Goal: Transaction & Acquisition: Purchase product/service

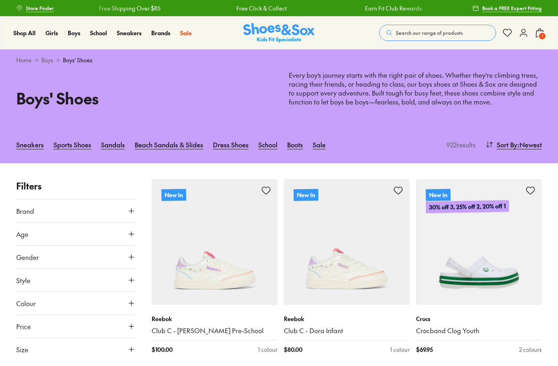
click at [540, 35] on span "1" at bounding box center [542, 36] width 8 height 8
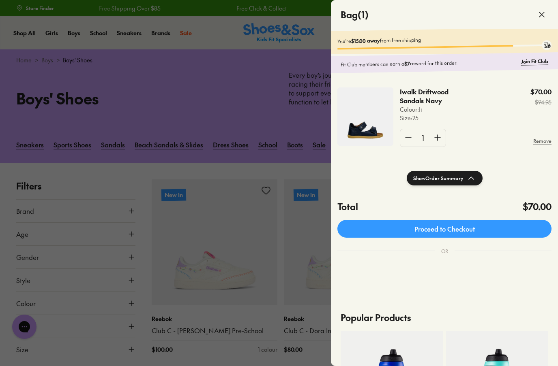
click at [360, 113] on img at bounding box center [365, 117] width 56 height 58
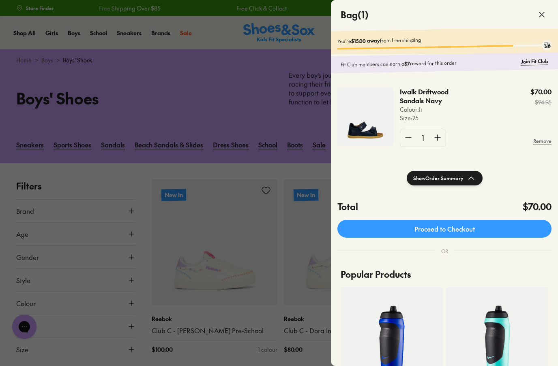
click at [427, 97] on p "Iwalk Driftwood Sandals Navy" at bounding box center [437, 97] width 74 height 18
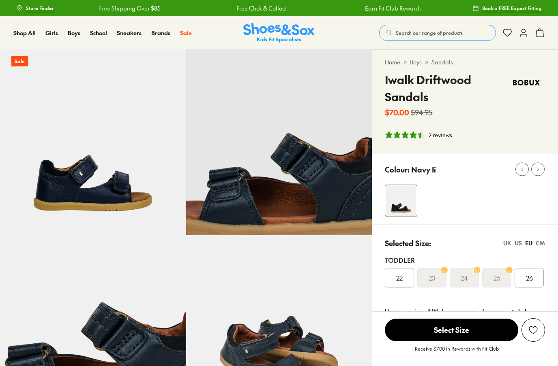
select select "*"
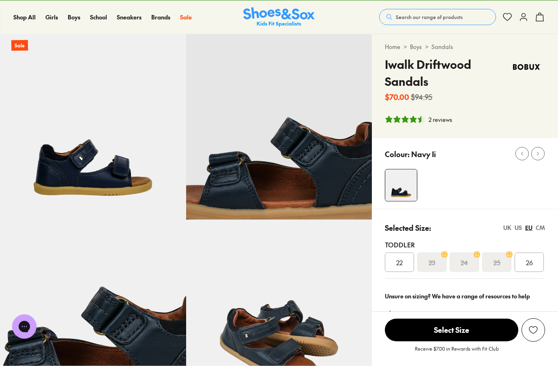
scroll to position [30, 0]
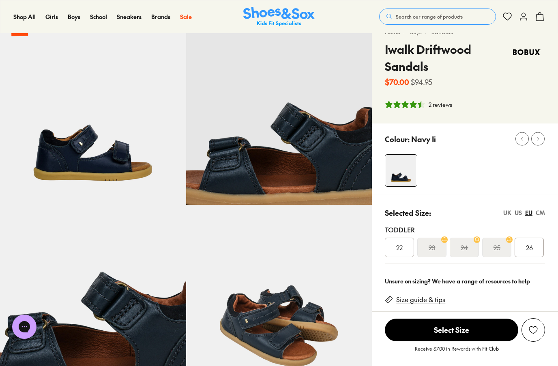
click at [507, 214] on div "UK" at bounding box center [507, 213] width 8 height 9
click at [497, 246] on s "07.5" at bounding box center [497, 248] width 12 height 10
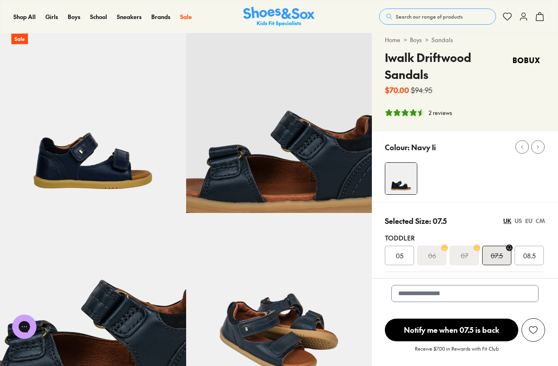
scroll to position [0, 0]
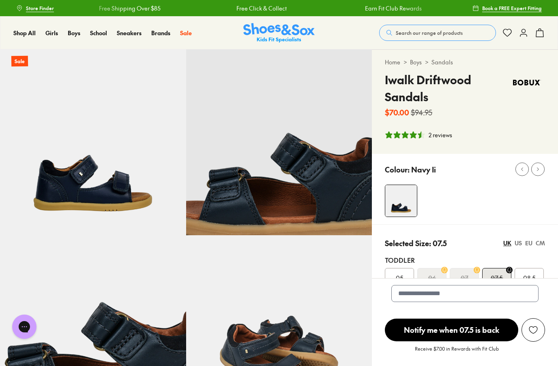
click at [74, 36] on span "Boys" at bounding box center [74, 33] width 13 height 8
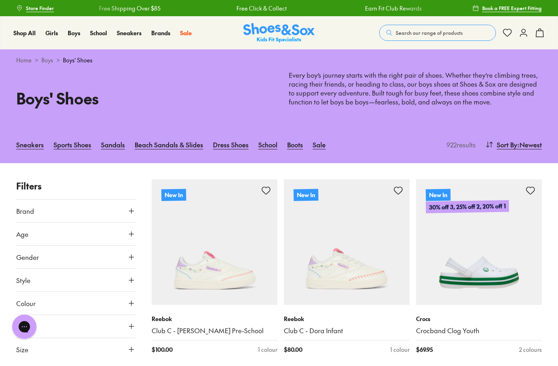
click at [131, 259] on icon at bounding box center [131, 257] width 8 height 8
click at [75, 281] on label "Boys" at bounding box center [75, 281] width 39 height 15
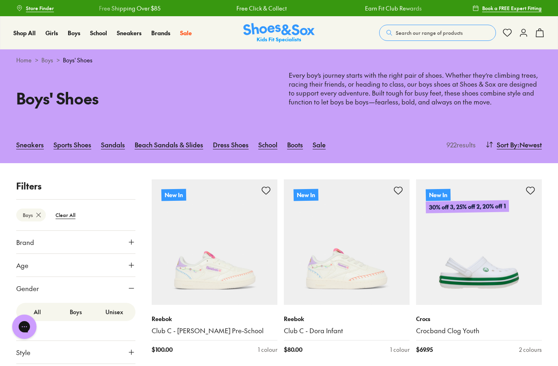
scroll to position [121, 0]
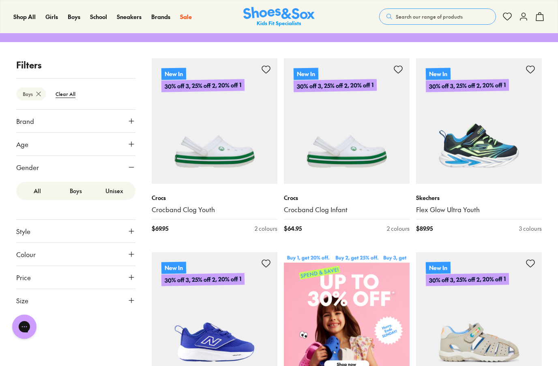
click at [133, 230] on icon at bounding box center [131, 231] width 8 height 8
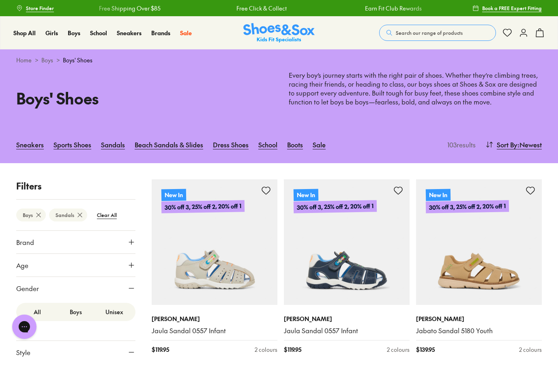
click at [132, 244] on icon at bounding box center [131, 242] width 8 height 8
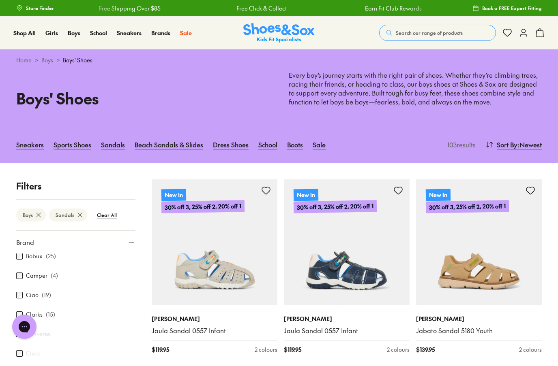
scroll to position [76, 0]
click at [49, 264] on p "( 25 )" at bounding box center [51, 263] width 10 height 9
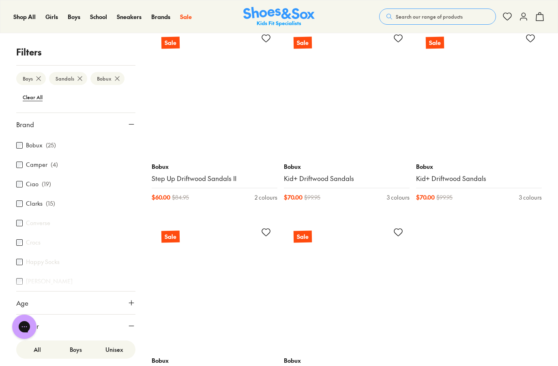
scroll to position [1513, 0]
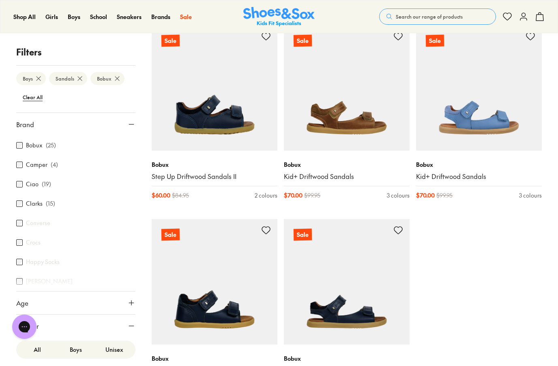
click at [350, 120] on img at bounding box center [347, 88] width 126 height 126
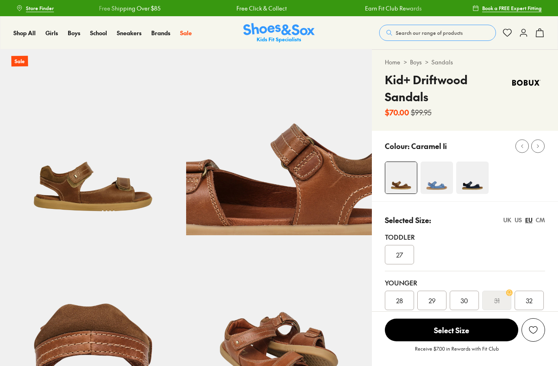
select select "*"
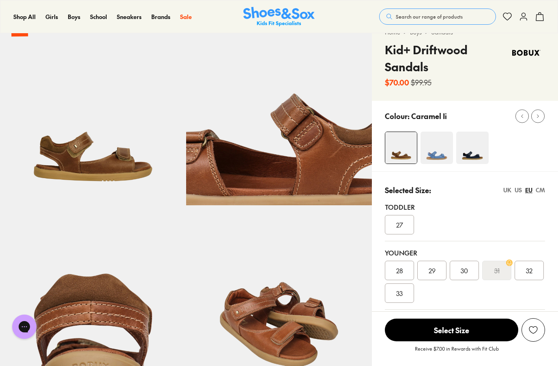
scroll to position [31, 0]
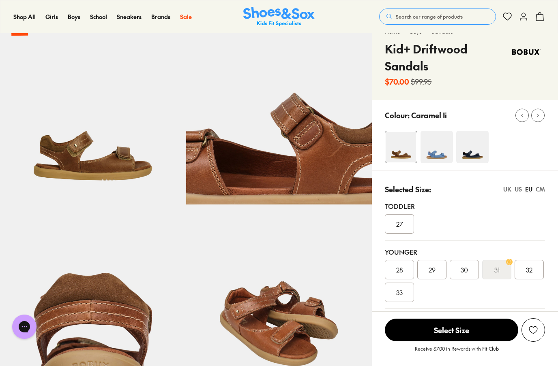
click at [505, 193] on div "UK" at bounding box center [507, 189] width 8 height 9
click at [518, 191] on div "US" at bounding box center [517, 189] width 7 height 9
click at [528, 191] on div "EU" at bounding box center [528, 189] width 7 height 9
click at [539, 191] on div "CM" at bounding box center [540, 189] width 9 height 9
click at [484, 154] on img at bounding box center [472, 147] width 32 height 32
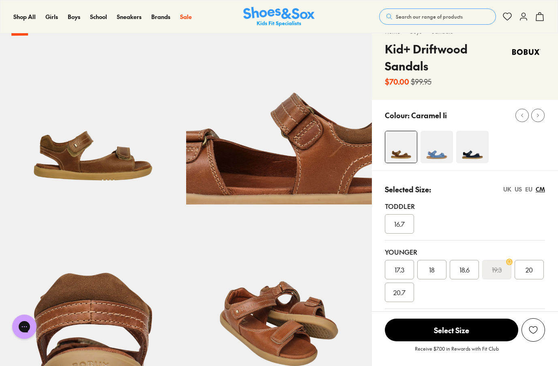
click at [475, 131] on img at bounding box center [472, 147] width 32 height 32
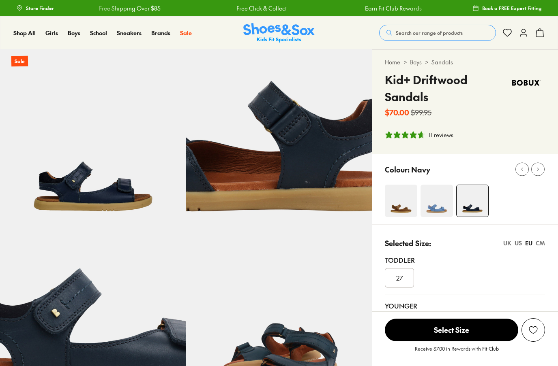
select select "*"
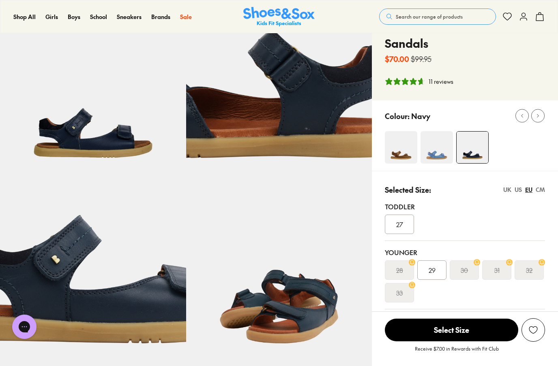
scroll to position [46, 0]
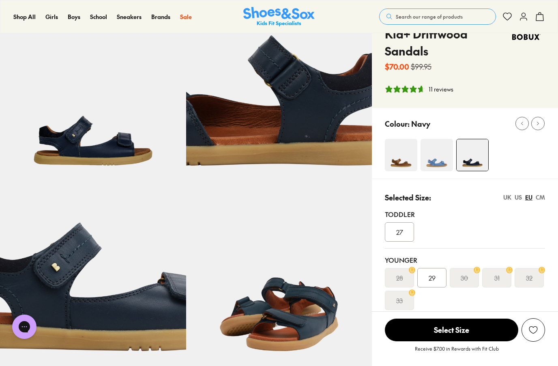
click at [509, 197] on div "UK" at bounding box center [507, 197] width 8 height 9
click at [515, 198] on div "US" at bounding box center [517, 197] width 7 height 9
click at [529, 198] on div "EU" at bounding box center [528, 197] width 7 height 9
click at [538, 199] on div "CM" at bounding box center [540, 197] width 9 height 9
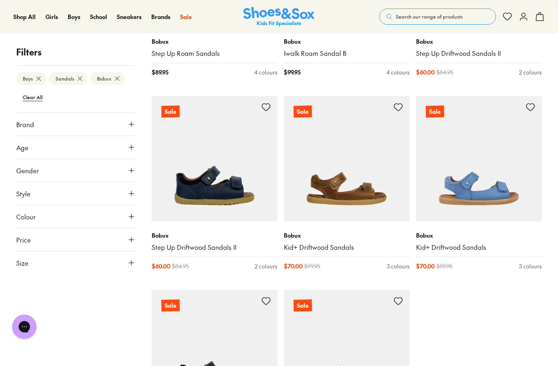
click img
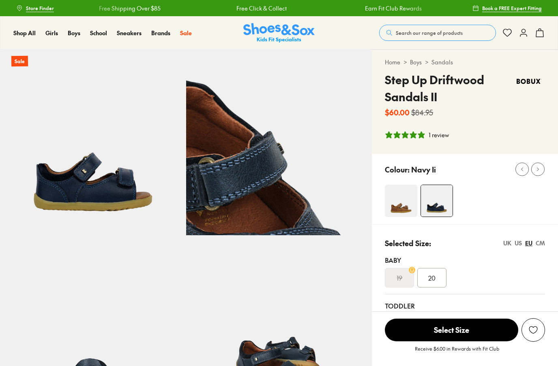
select select "*"
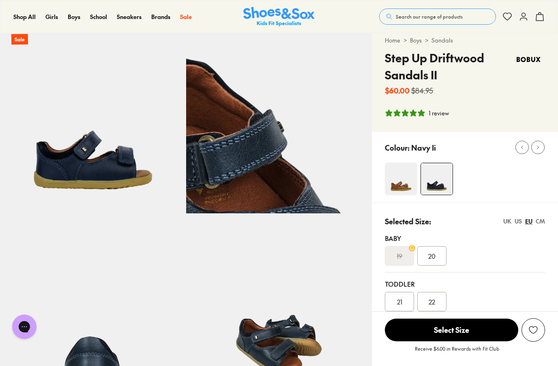
click at [505, 224] on div "UK" at bounding box center [507, 221] width 8 height 9
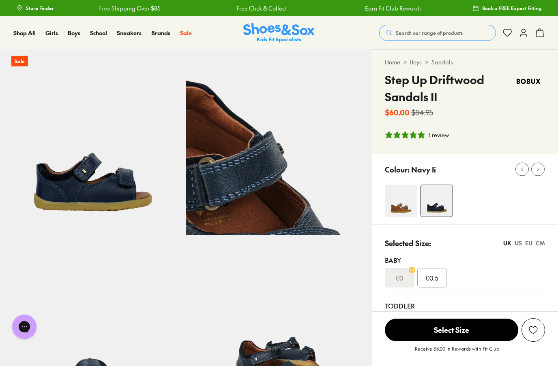
click at [523, 35] on icon at bounding box center [524, 33] width 10 height 10
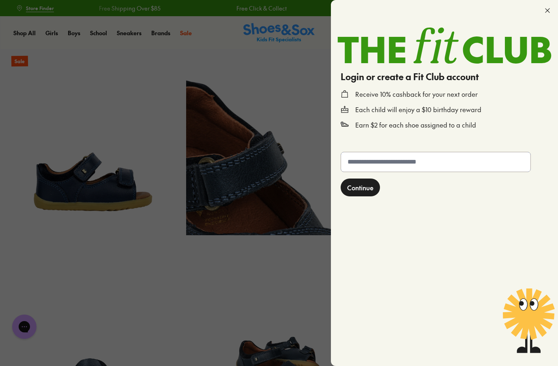
click at [411, 167] on input "text" at bounding box center [435, 161] width 189 height 19
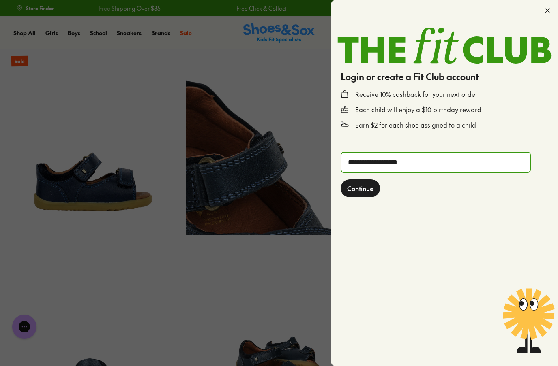
click at [284, 311] on div at bounding box center [279, 183] width 558 height 366
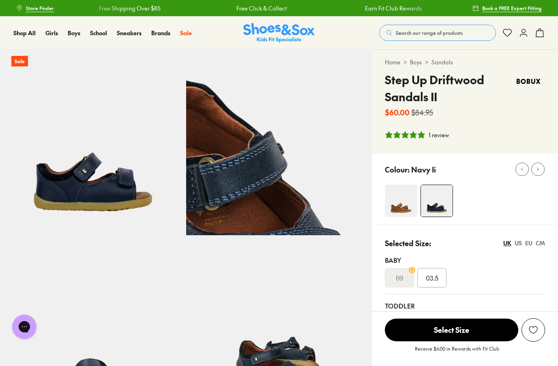
click at [524, 37] on icon at bounding box center [524, 33] width 10 height 10
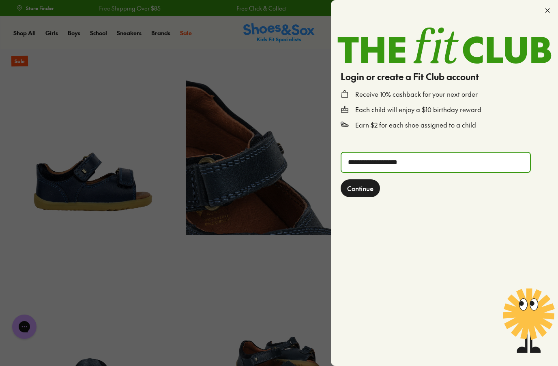
click at [443, 166] on input "**********" at bounding box center [435, 162] width 189 height 19
click at [364, 191] on span "Continue" at bounding box center [360, 189] width 26 height 10
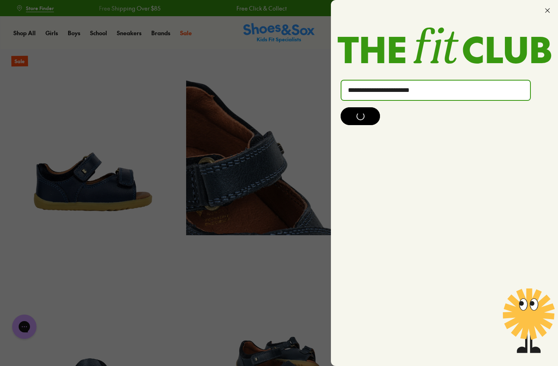
click at [479, 94] on input "**********" at bounding box center [435, 90] width 189 height 19
type input "**********"
click at [360, 118] on button "Continue" at bounding box center [360, 116] width 39 height 18
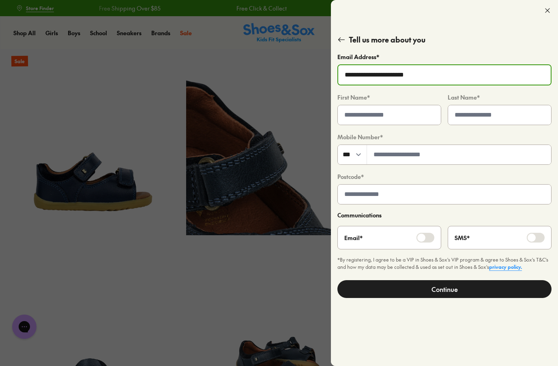
click at [550, 10] on icon at bounding box center [547, 10] width 8 height 8
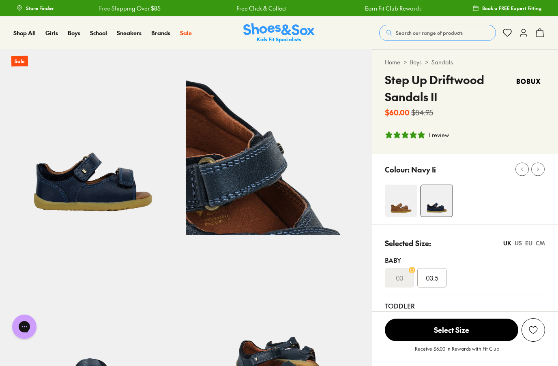
click at [519, 37] on icon at bounding box center [524, 33] width 10 height 10
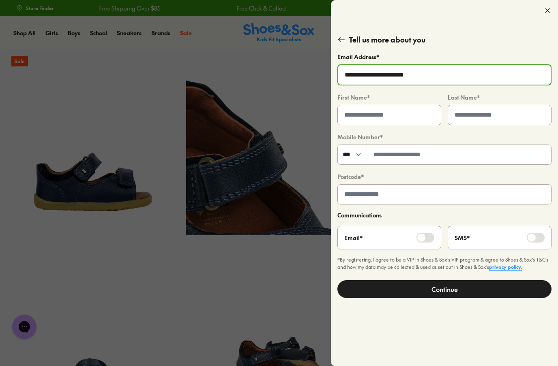
click at [340, 43] on icon at bounding box center [341, 40] width 8 height 8
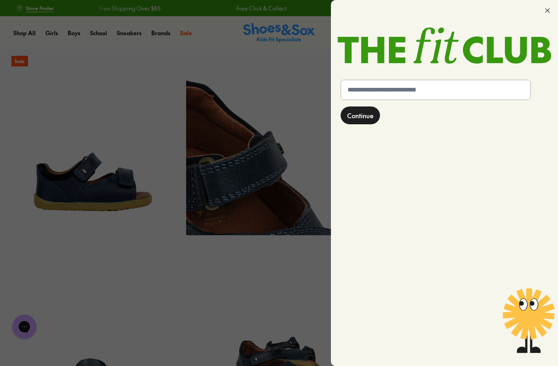
click at [547, 10] on use at bounding box center [547, 11] width 4 height 4
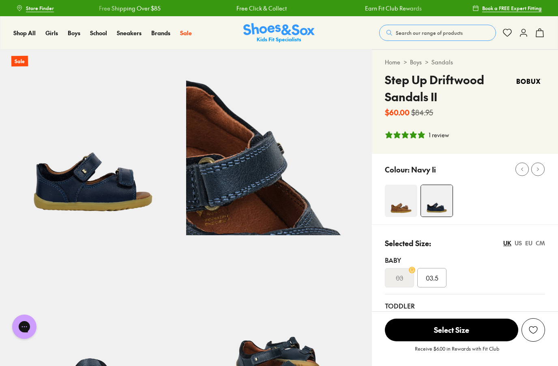
click at [522, 32] on icon at bounding box center [524, 33] width 10 height 10
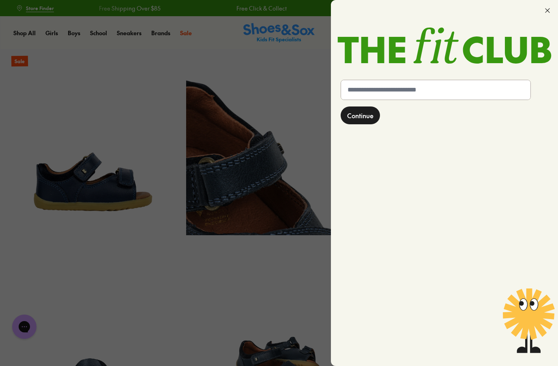
click at [515, 45] on img at bounding box center [444, 46] width 214 height 36
click at [546, 9] on icon at bounding box center [547, 10] width 8 height 8
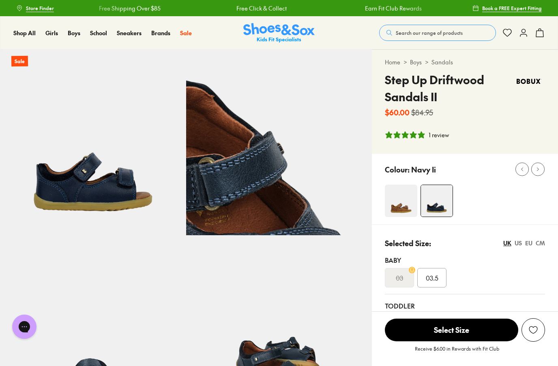
click at [524, 35] on icon at bounding box center [524, 33] width 10 height 10
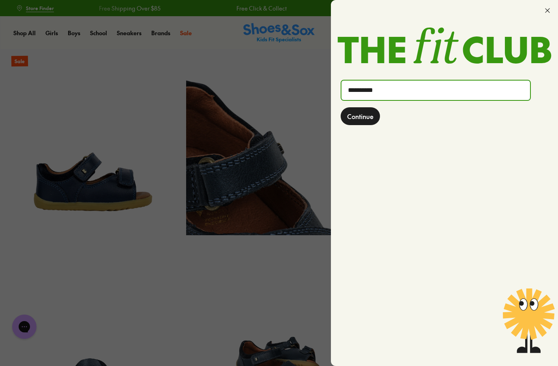
type input "**********"
click at [364, 116] on span "Continue" at bounding box center [360, 116] width 26 height 10
click at [363, 117] on span "Continue" at bounding box center [360, 116] width 26 height 10
click at [366, 118] on span "Continue" at bounding box center [360, 116] width 26 height 10
click at [508, 89] on input "**********" at bounding box center [435, 90] width 189 height 19
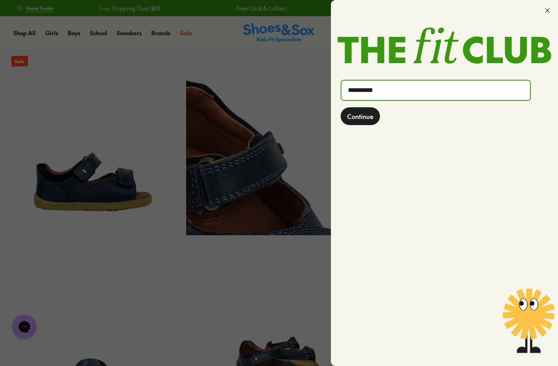
click at [365, 116] on span "Continue" at bounding box center [360, 116] width 26 height 10
click at [449, 91] on input "**********" at bounding box center [435, 90] width 189 height 19
click at [360, 118] on button "Continue" at bounding box center [360, 116] width 39 height 18
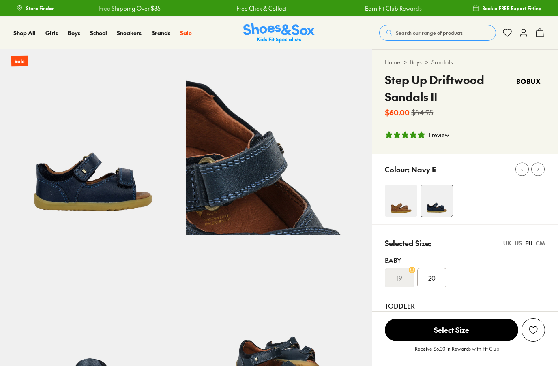
select select "*"
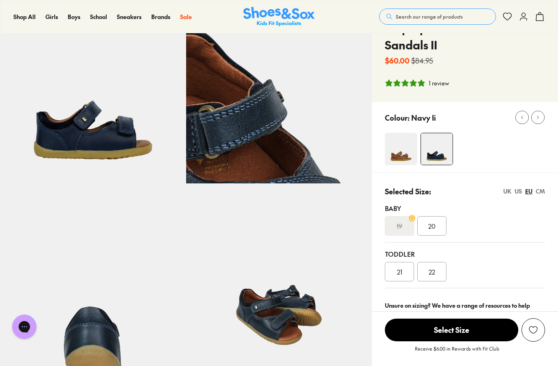
click at [525, 19] on icon at bounding box center [524, 17] width 10 height 10
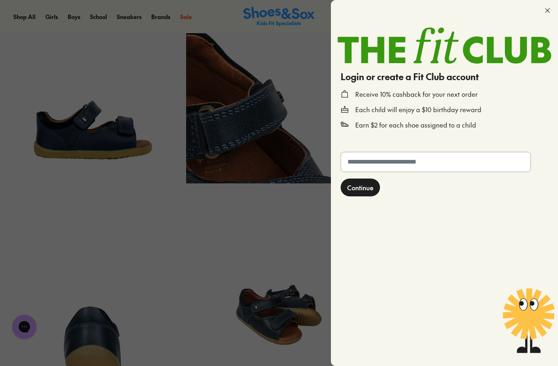
click at [435, 165] on input "text" at bounding box center [435, 161] width 189 height 19
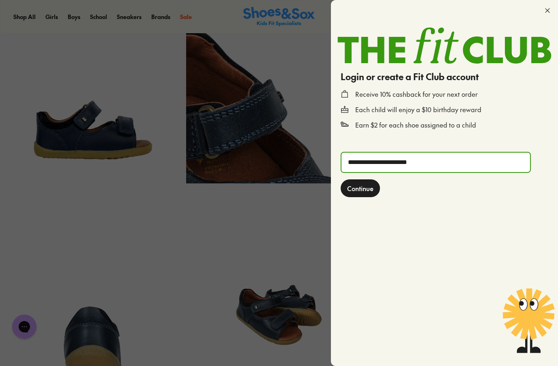
type input "**********"
click at [367, 195] on button "Continue" at bounding box center [360, 189] width 39 height 18
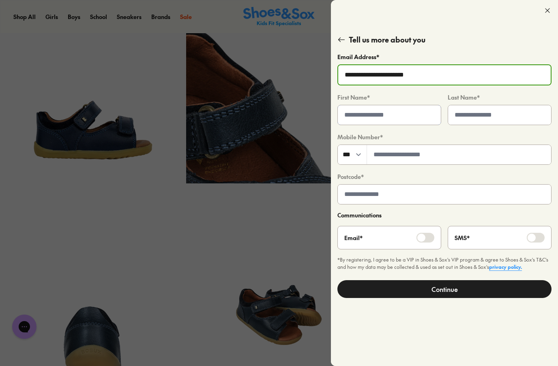
click at [407, 116] on input "text" at bounding box center [389, 114] width 103 height 19
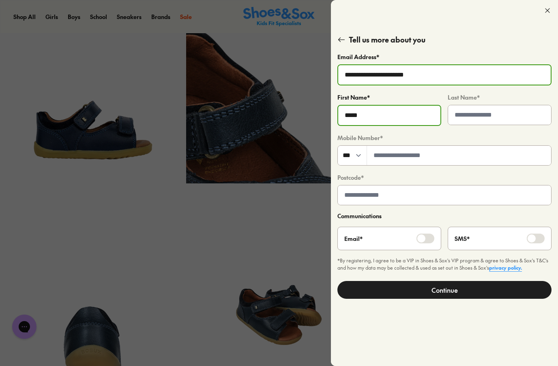
type input "*****"
click at [480, 115] on input "text" at bounding box center [499, 114] width 103 height 19
type input "*******"
click at [414, 153] on input "tel" at bounding box center [459, 155] width 184 height 19
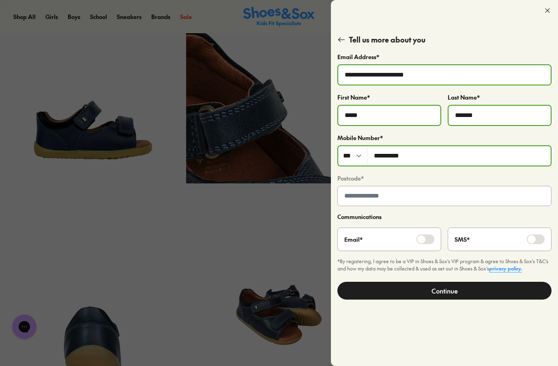
click at [399, 199] on input "text" at bounding box center [444, 195] width 213 height 19
type input "*********"
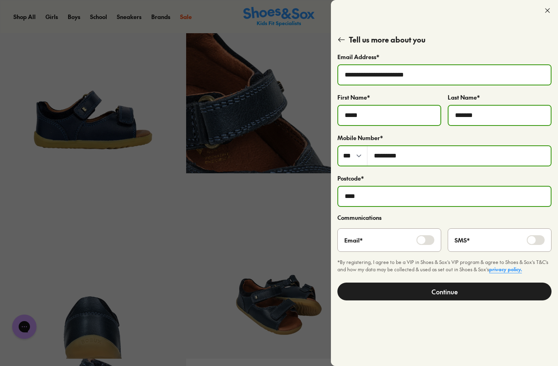
scroll to position [65, 0]
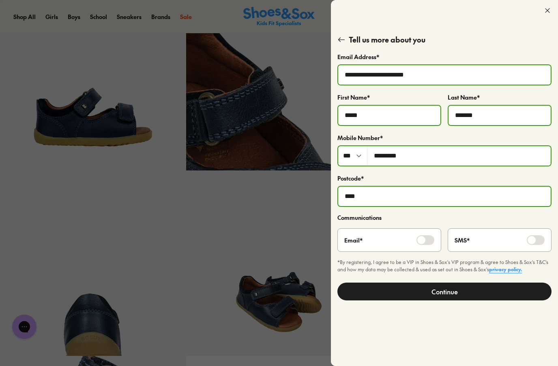
type input "****"
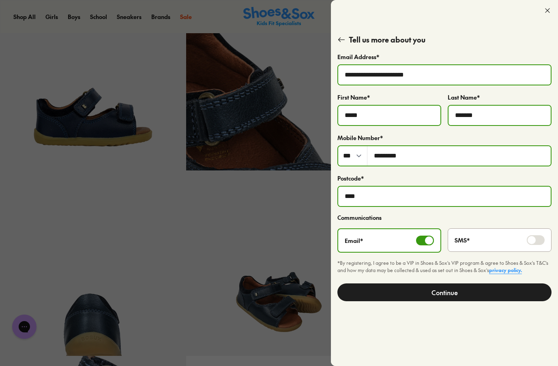
click at [438, 287] on button "Continue" at bounding box center [444, 293] width 214 height 18
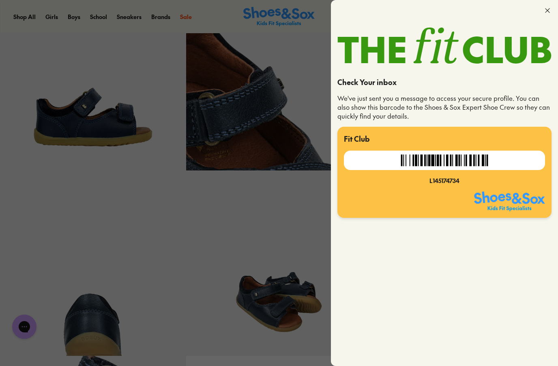
click at [544, 11] on icon at bounding box center [547, 10] width 8 height 8
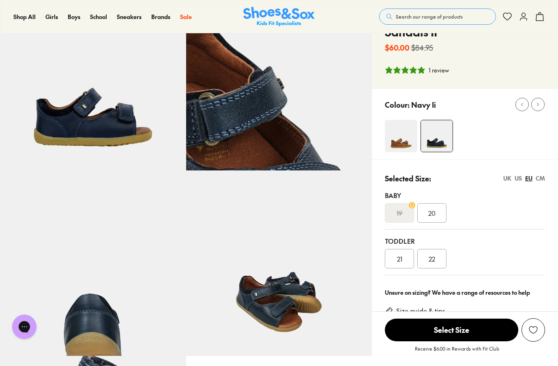
click at [525, 21] on icon at bounding box center [524, 17] width 10 height 10
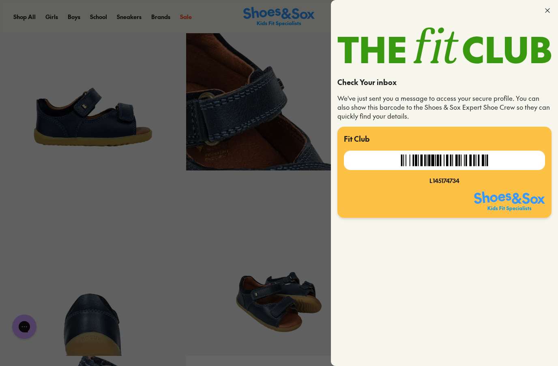
click at [320, 240] on div at bounding box center [279, 183] width 558 height 366
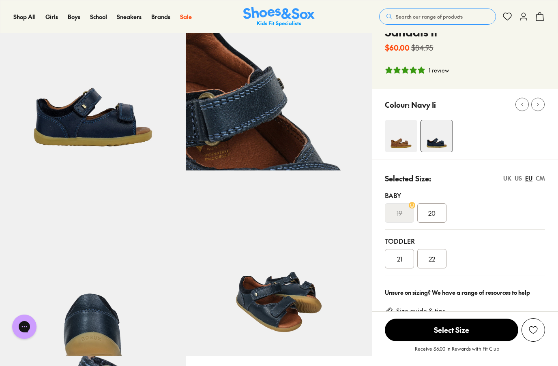
click at [329, 186] on img at bounding box center [279, 264] width 186 height 186
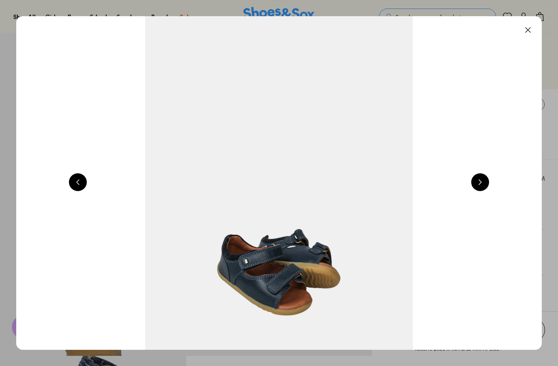
click at [536, 30] on button at bounding box center [528, 30] width 18 height 18
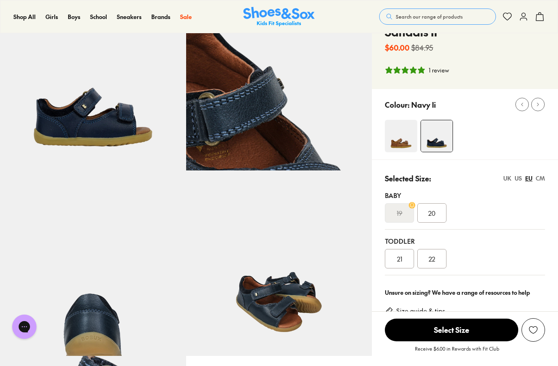
click at [296, 17] on img at bounding box center [278, 17] width 71 height 20
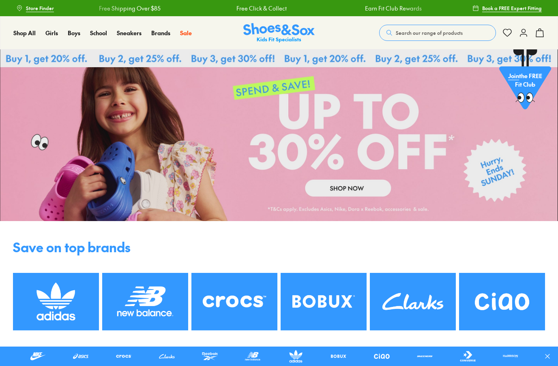
click at [524, 36] on icon at bounding box center [524, 33] width 10 height 10
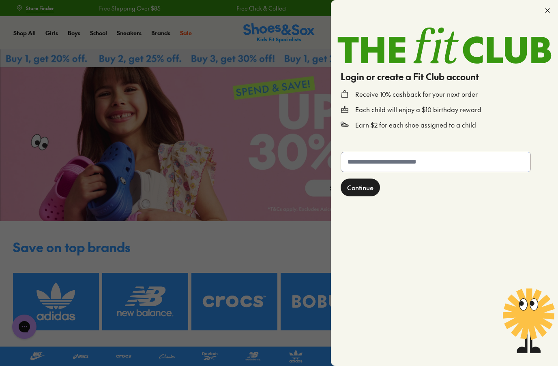
click at [504, 163] on input "text" at bounding box center [435, 161] width 189 height 19
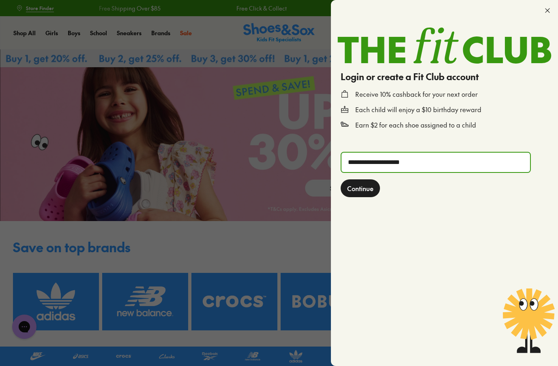
type input "**********"
click at [368, 193] on span "Continue" at bounding box center [360, 189] width 26 height 10
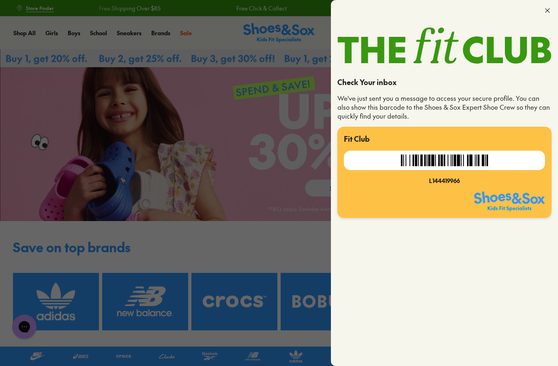
click at [544, 13] on icon at bounding box center [547, 10] width 8 height 8
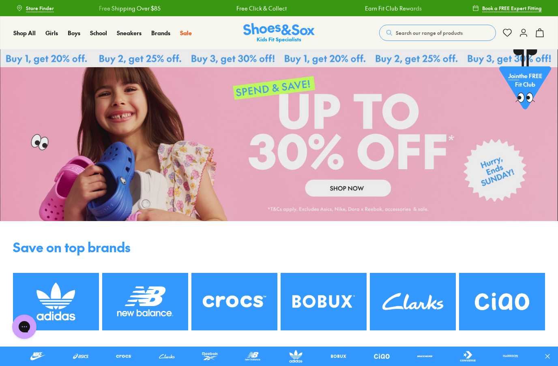
click at [542, 36] on icon at bounding box center [540, 33] width 10 height 10
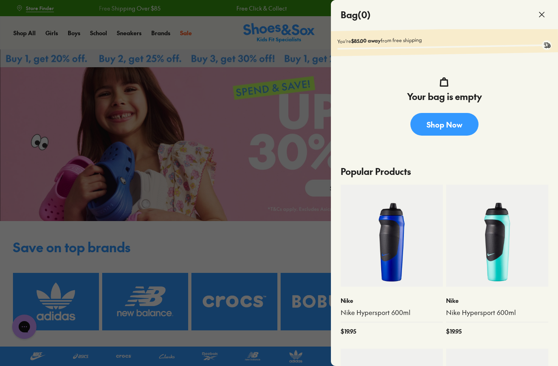
click at [543, 19] on icon at bounding box center [542, 15] width 10 height 10
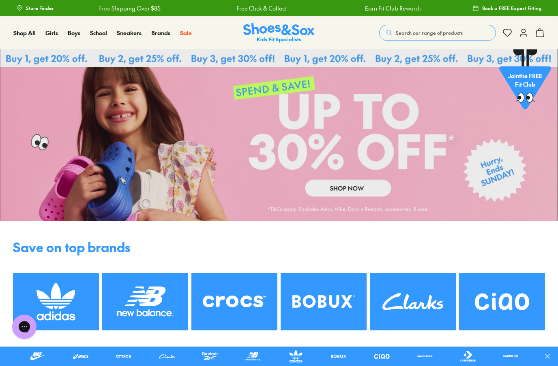
click at [523, 36] on icon at bounding box center [524, 33] width 10 height 10
click at [524, 34] on use at bounding box center [523, 32] width 6 height 7
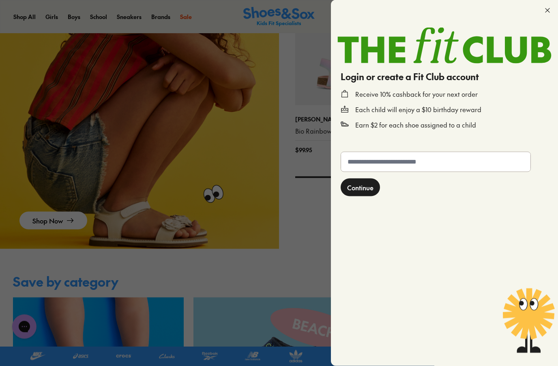
scroll to position [929, 0]
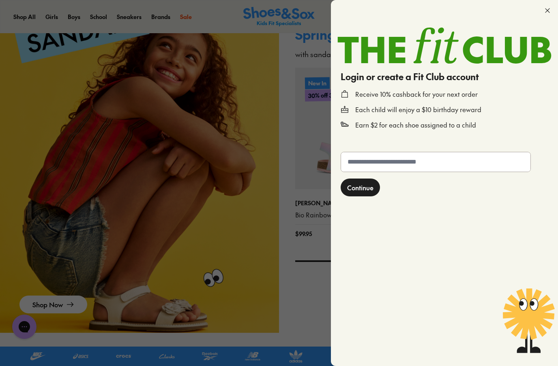
click at [364, 193] on span "Continue" at bounding box center [360, 188] width 26 height 10
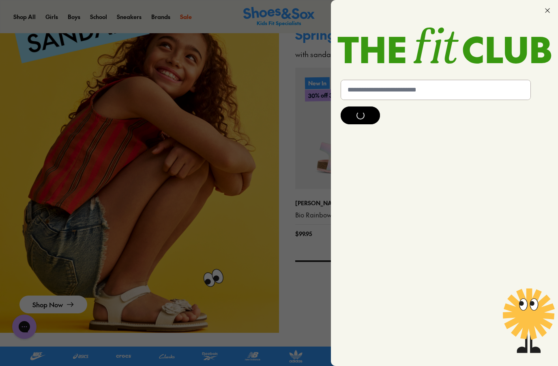
click at [549, 10] on icon at bounding box center [547, 10] width 8 height 8
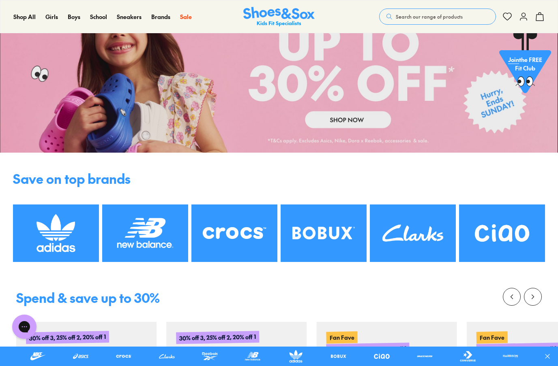
scroll to position [0, 0]
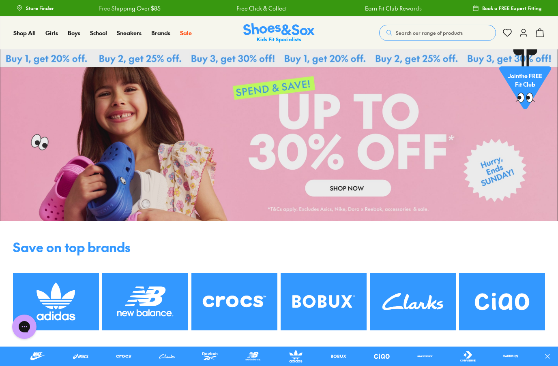
click at [524, 36] on icon at bounding box center [524, 33] width 10 height 10
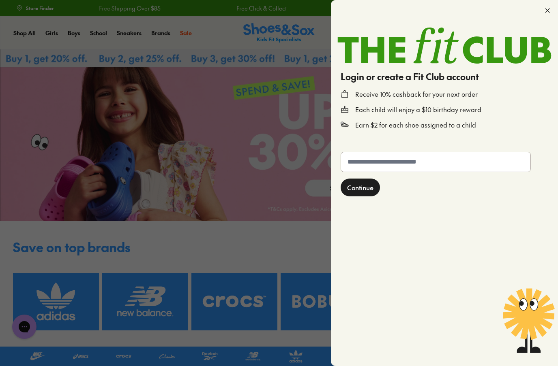
click at [548, 12] on icon at bounding box center [547, 10] width 8 height 8
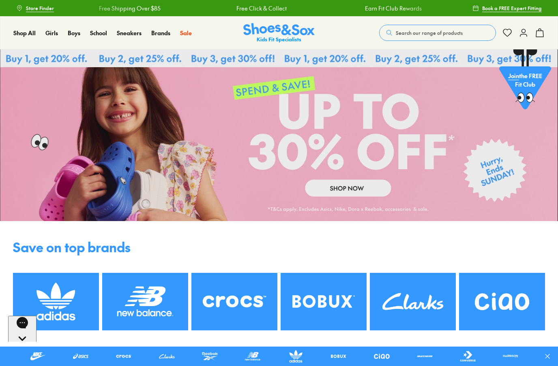
scroll to position [2622, 0]
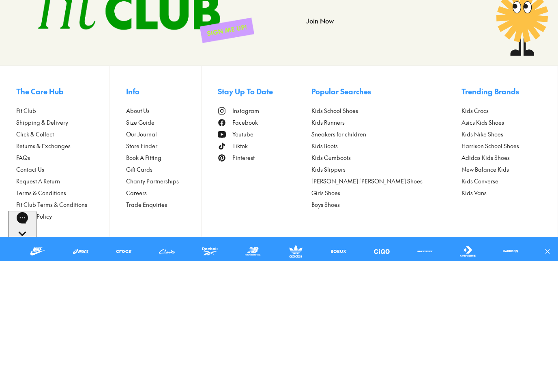
click at [29, 212] on span "Fit Club" at bounding box center [26, 216] width 20 height 9
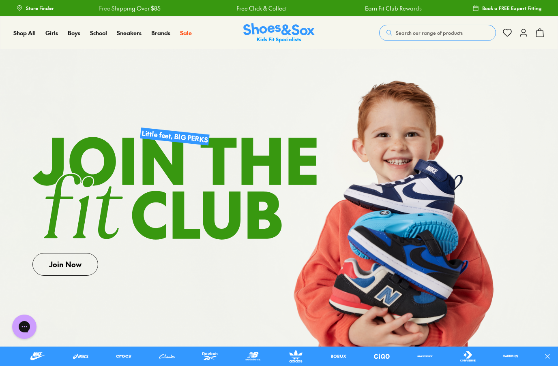
click at [84, 264] on link "Join Now" at bounding box center [65, 264] width 66 height 23
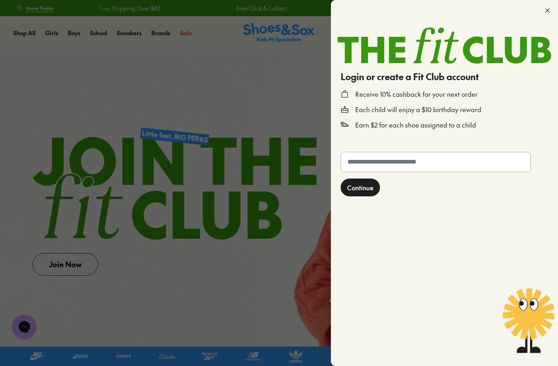
click at [269, 312] on div at bounding box center [279, 183] width 558 height 366
